Goal: Complete application form

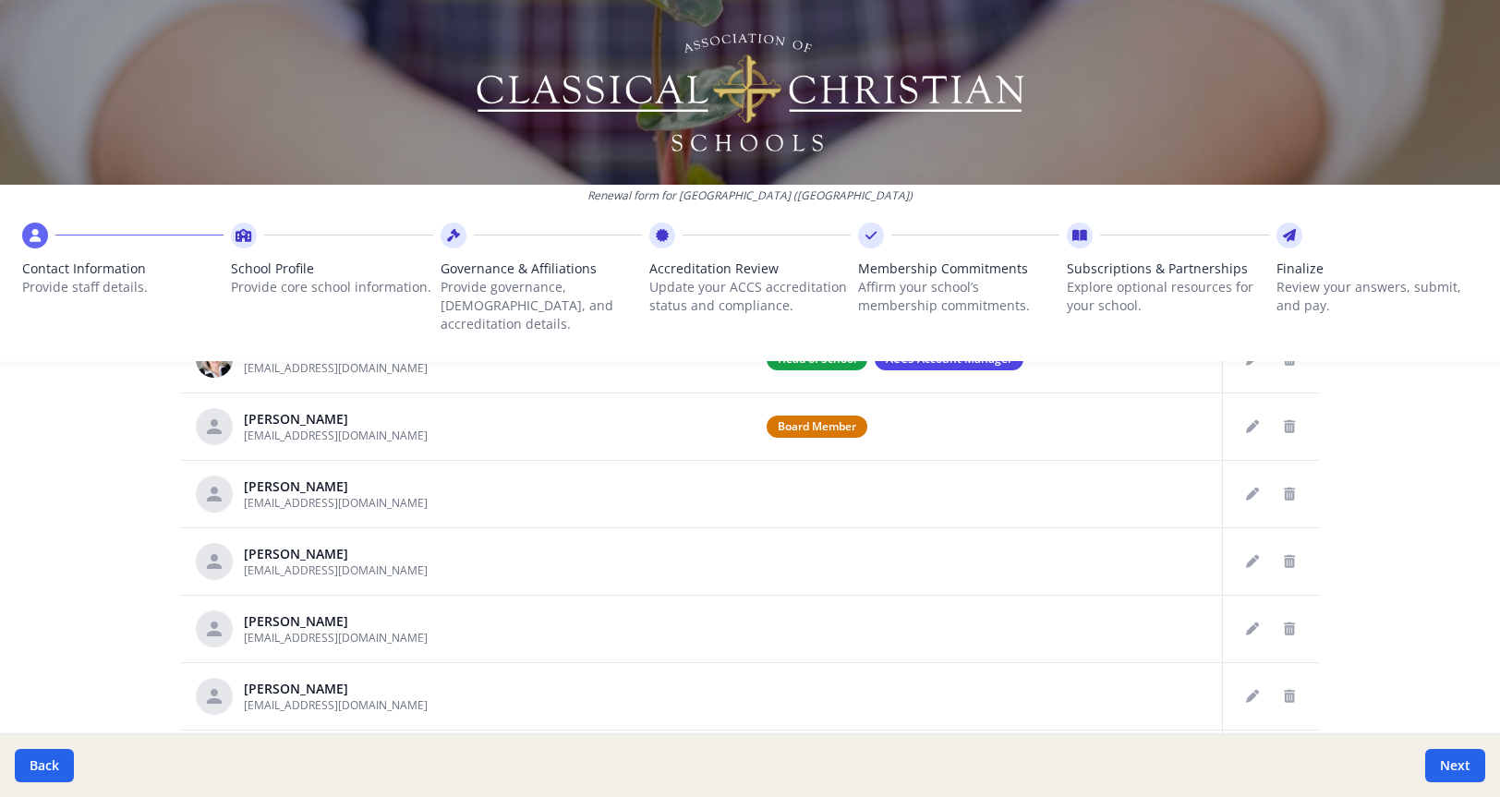
scroll to position [396, 0]
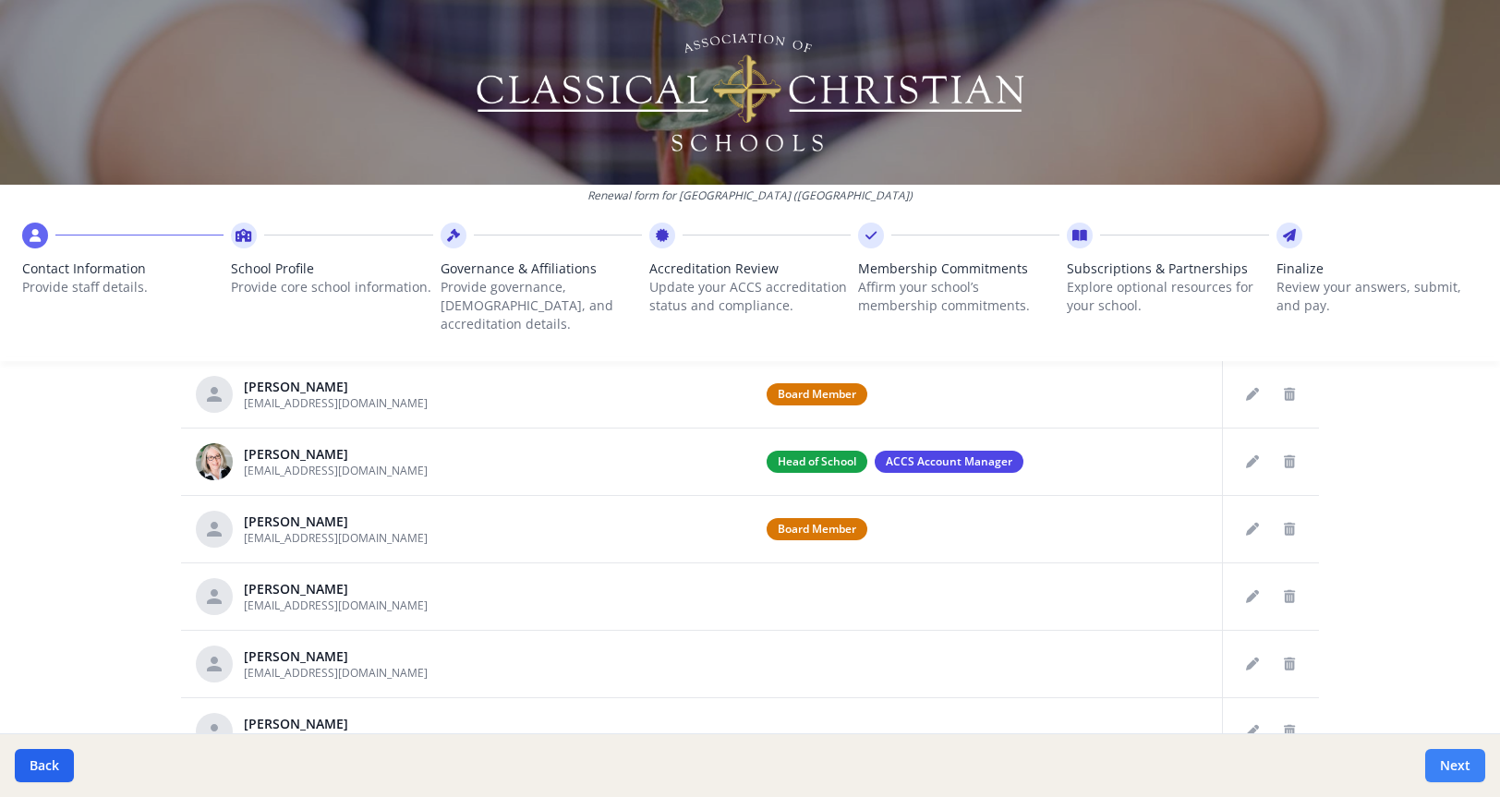
click at [1465, 766] on button "Next" at bounding box center [1455, 765] width 60 height 33
type input "[PHONE_NUMBER]"
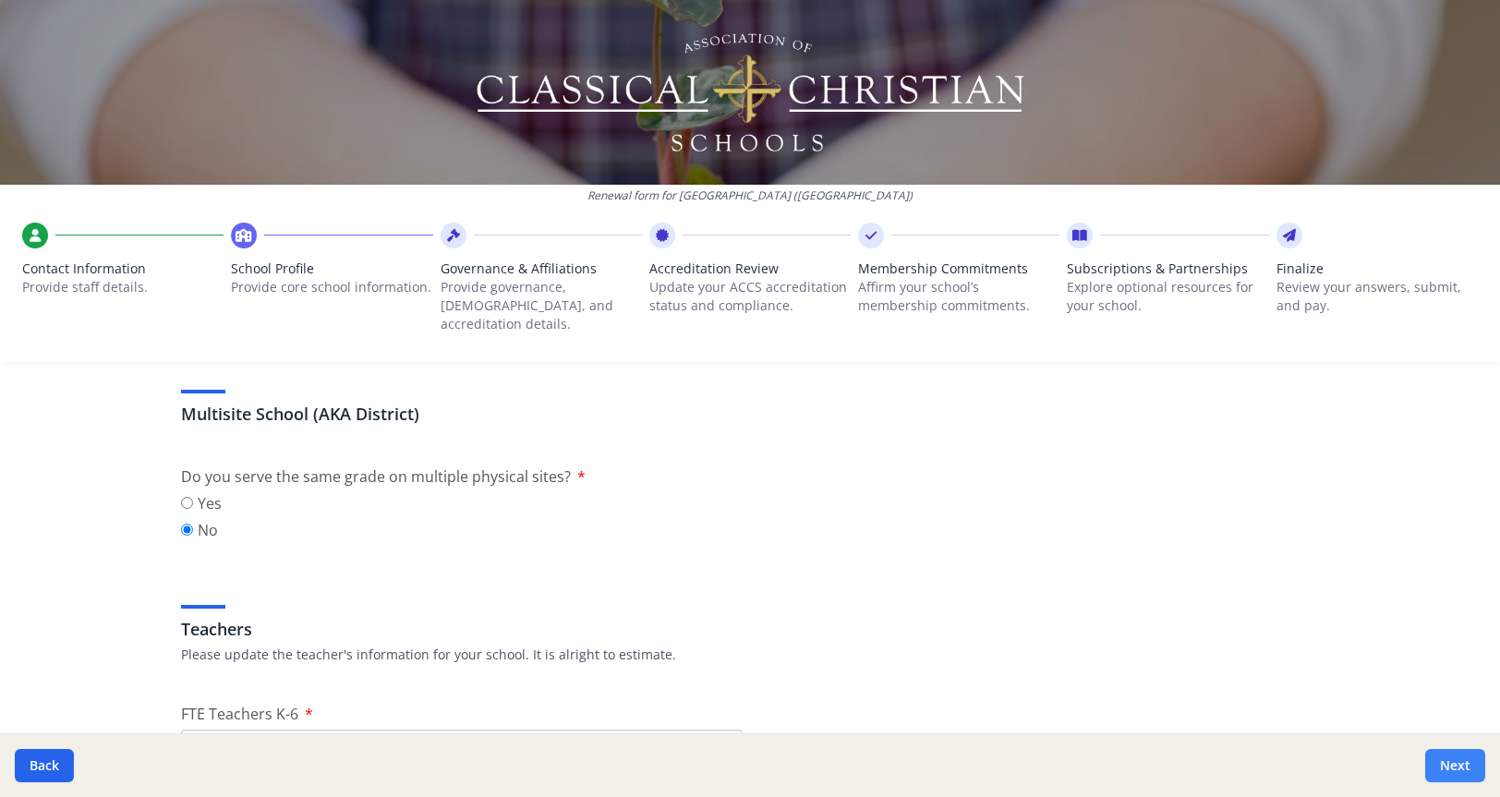
click at [1465, 766] on button "Next" at bounding box center [1455, 765] width 60 height 33
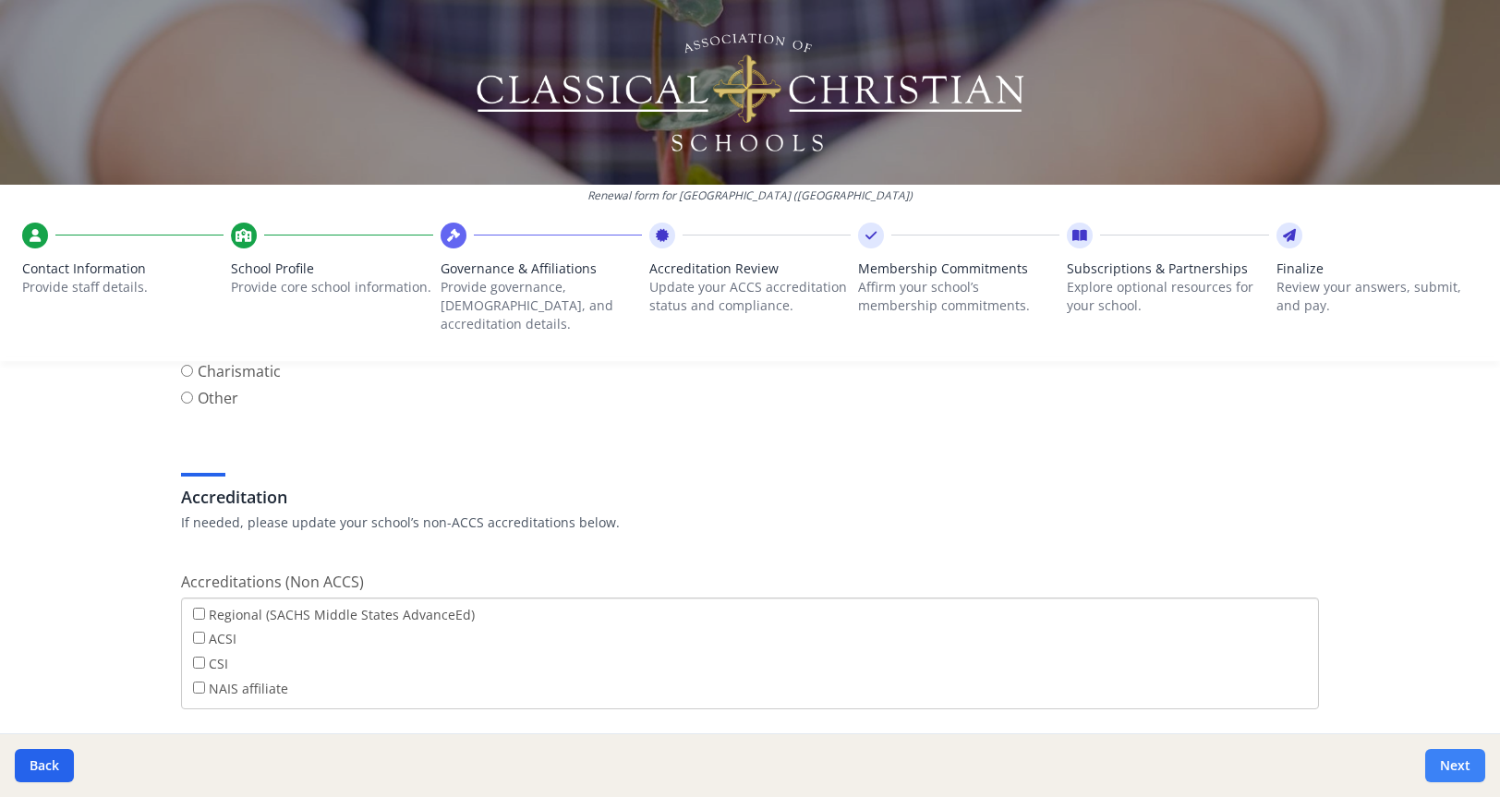
click at [1465, 766] on button "Next" at bounding box center [1455, 765] width 60 height 33
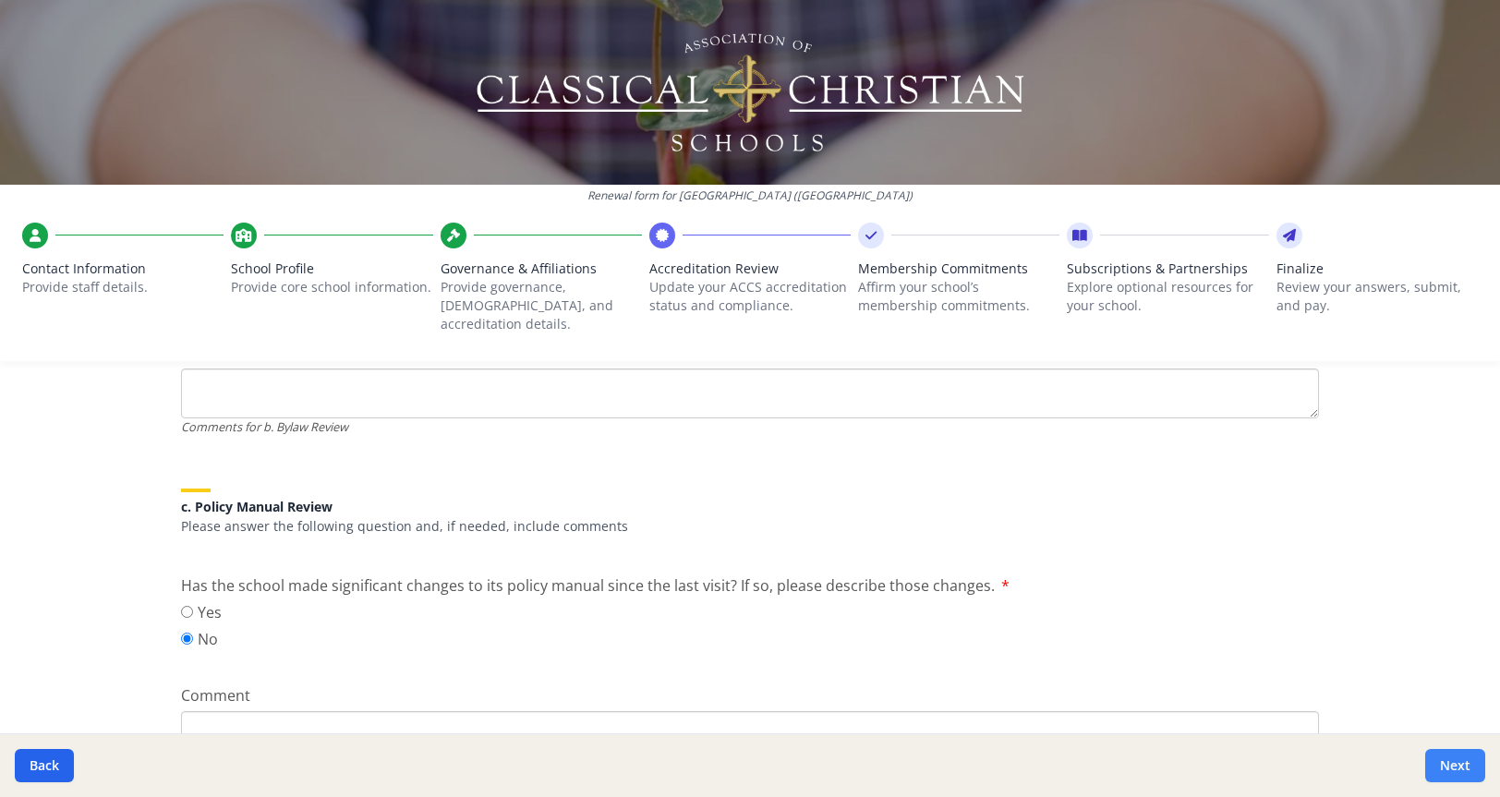
click at [1465, 766] on button "Next" at bounding box center [1455, 765] width 60 height 33
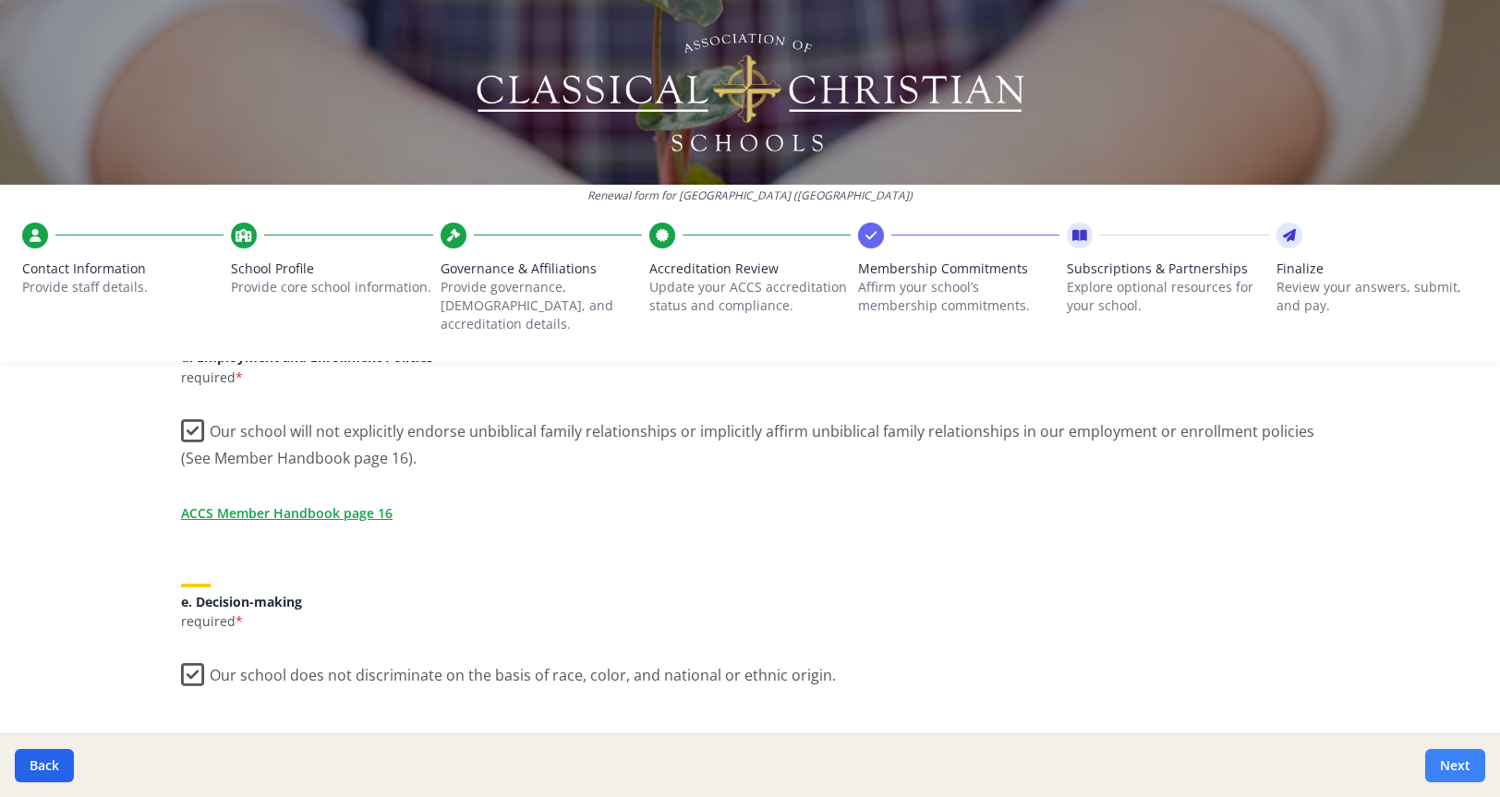
click at [1465, 766] on button "Next" at bounding box center [1455, 765] width 60 height 33
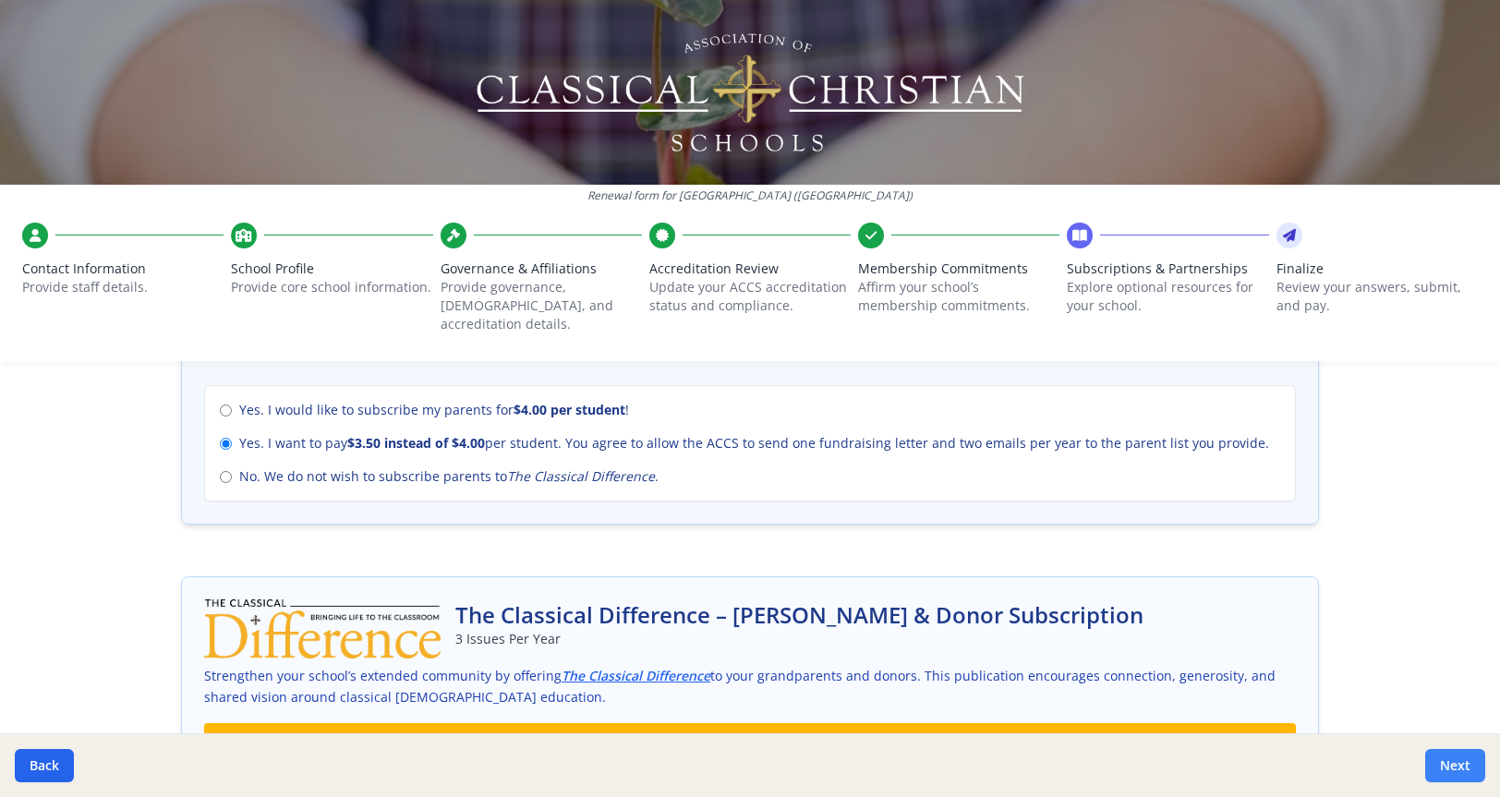
click at [1465, 766] on button "Next" at bounding box center [1455, 765] width 60 height 33
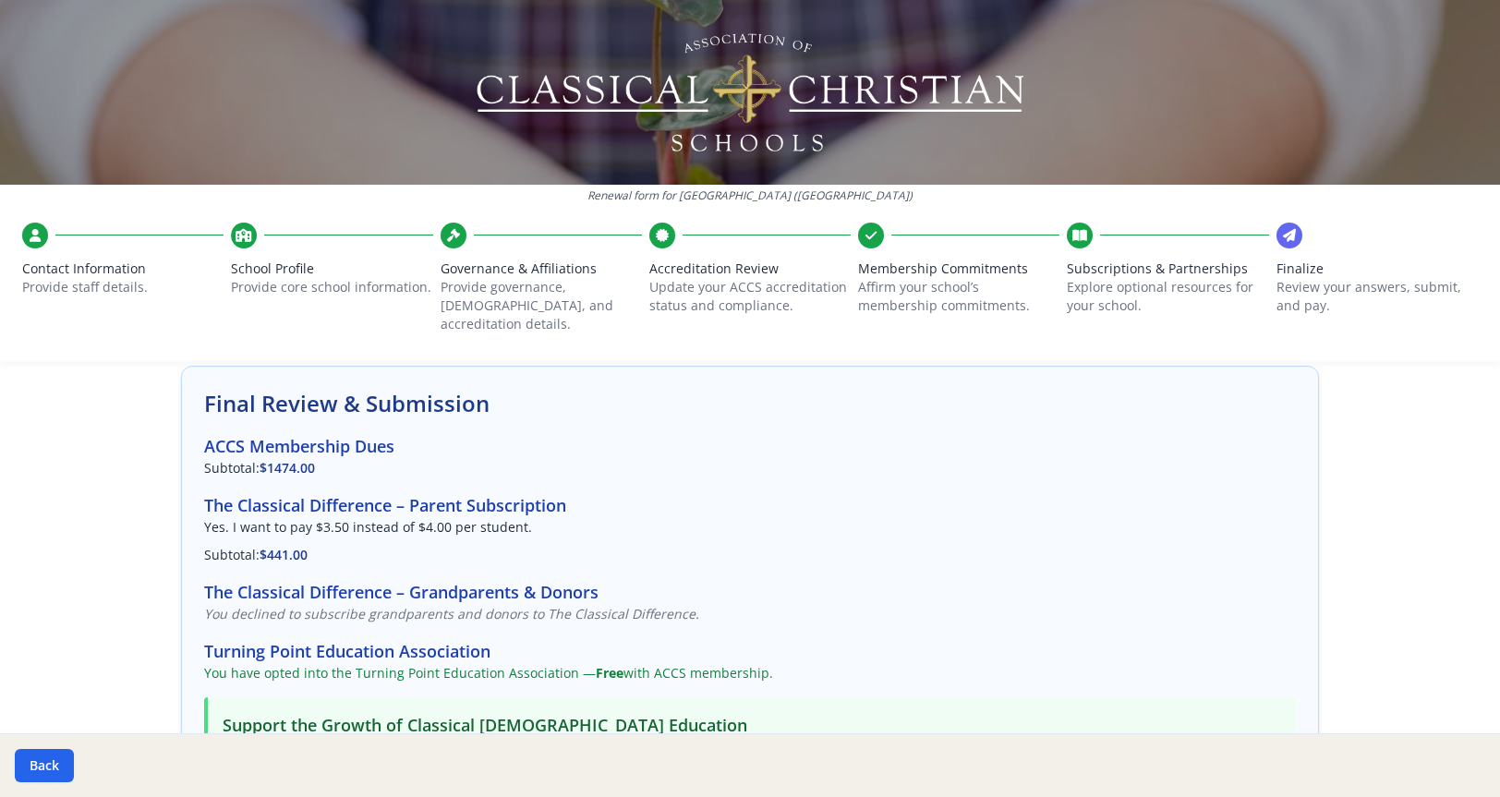
scroll to position [0, 0]
